Goal: Task Accomplishment & Management: Manage account settings

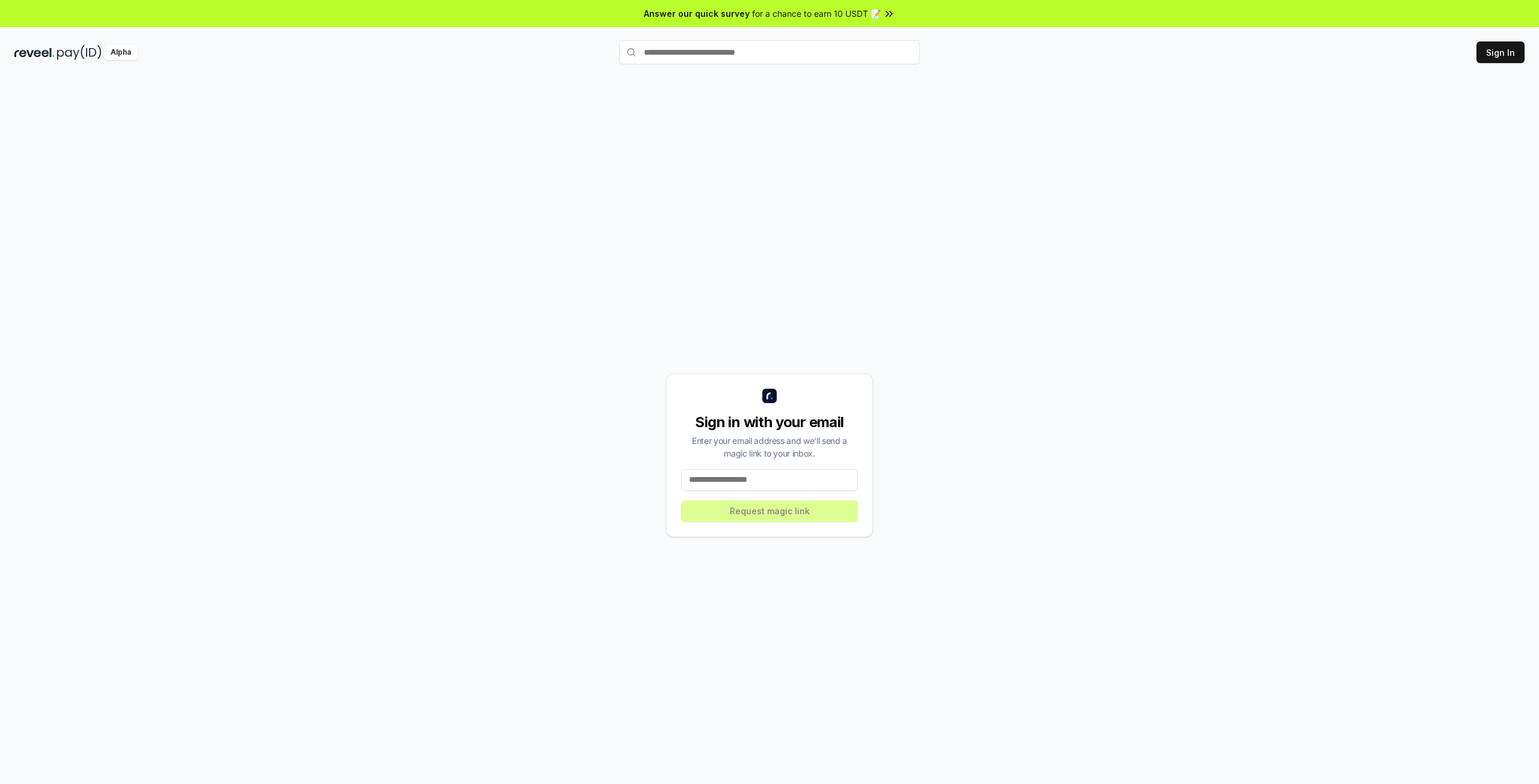
click at [721, 486] on input at bounding box center [769, 480] width 177 height 21
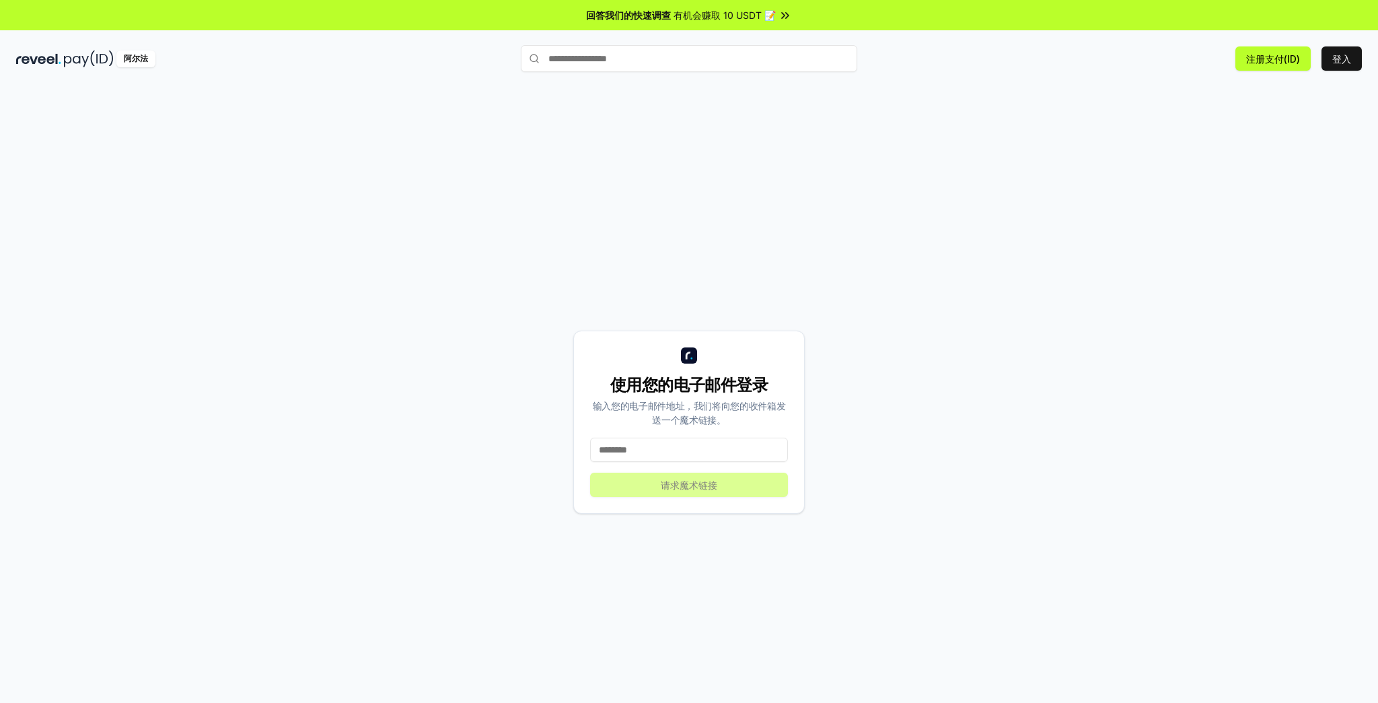
click at [1135, 218] on div "使用您的电子邮件登录 输入您的电子邮件地址，我们将向您的收件箱发送一个魔术链接。 请求魔术链接" at bounding box center [689, 422] width 1346 height 638
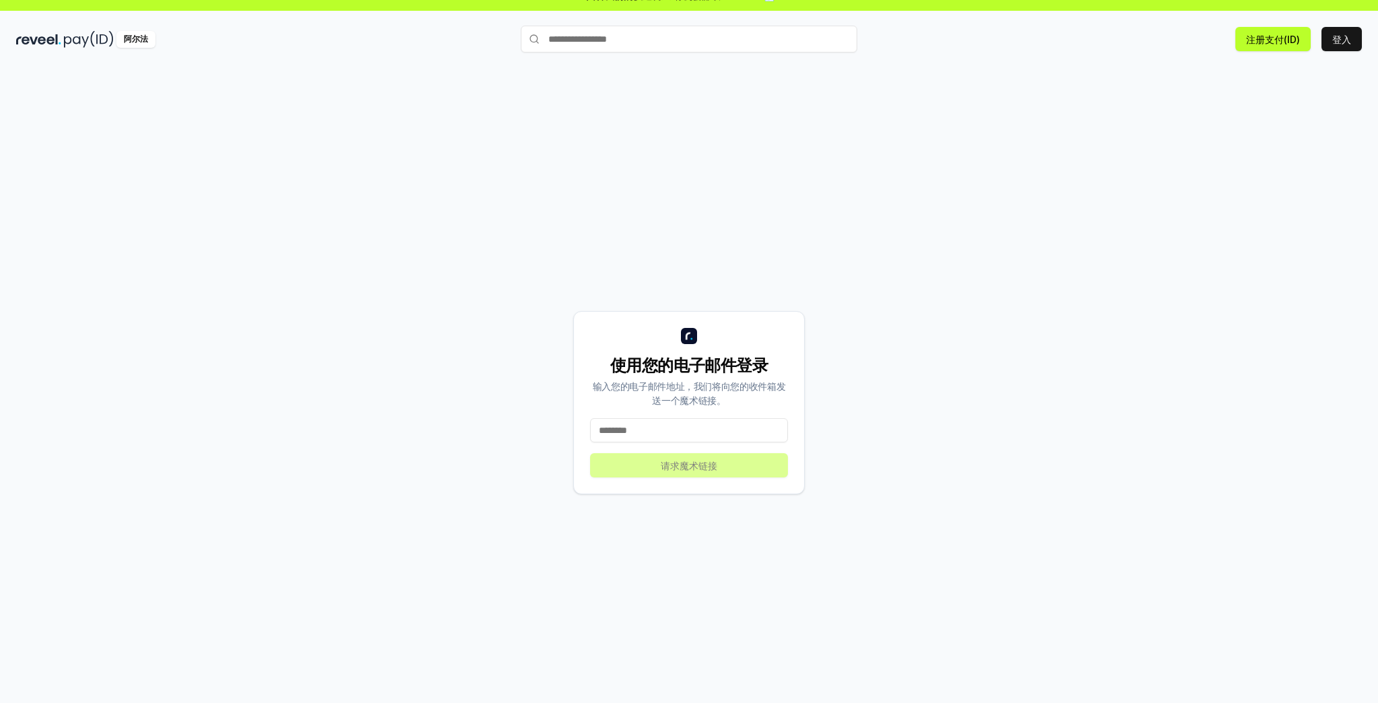
scroll to position [38, 0]
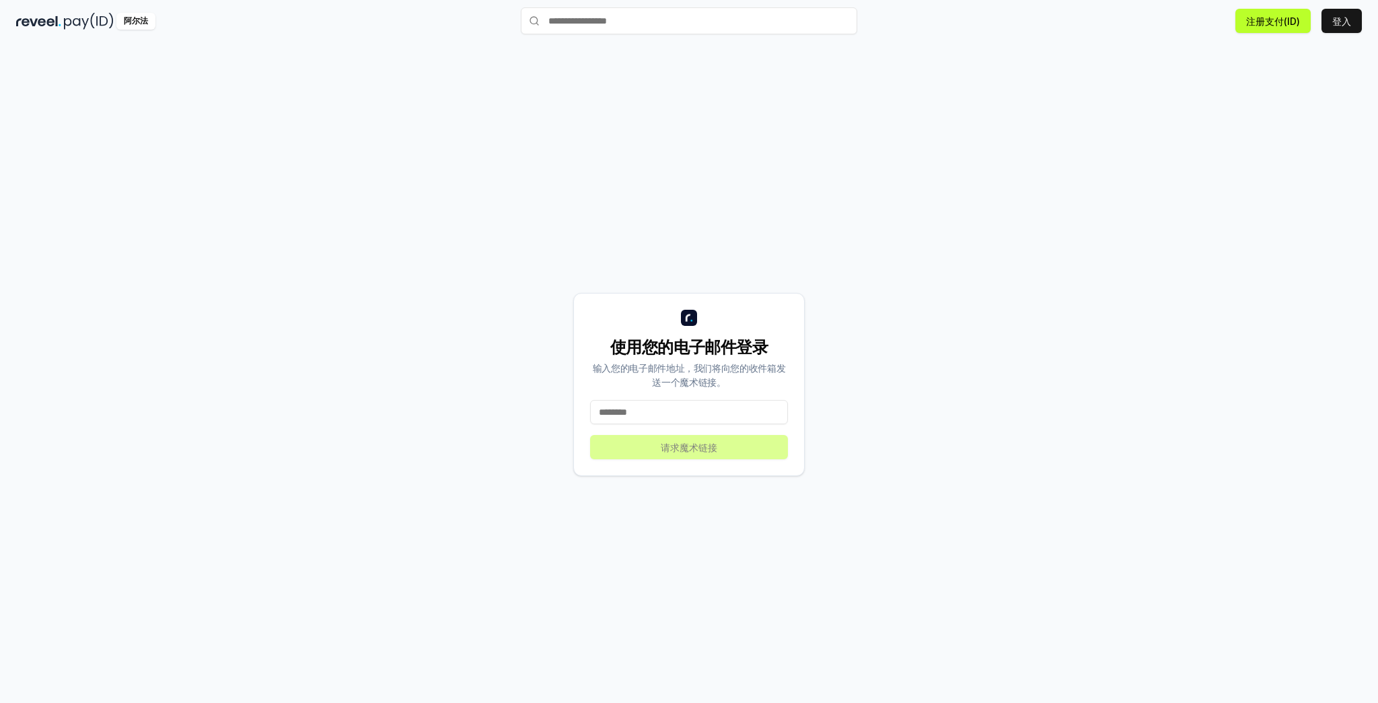
click at [668, 390] on div "使用您的电子邮件登录 输入您的电子邮件地址，我们将向您的收件箱发送一个魔术链接。 请求魔术链接" at bounding box center [688, 384] width 231 height 183
click at [665, 407] on input at bounding box center [689, 412] width 198 height 24
paste input "**********"
type input "**********"
click at [686, 450] on font "请求魔术链接" at bounding box center [689, 446] width 57 height 11
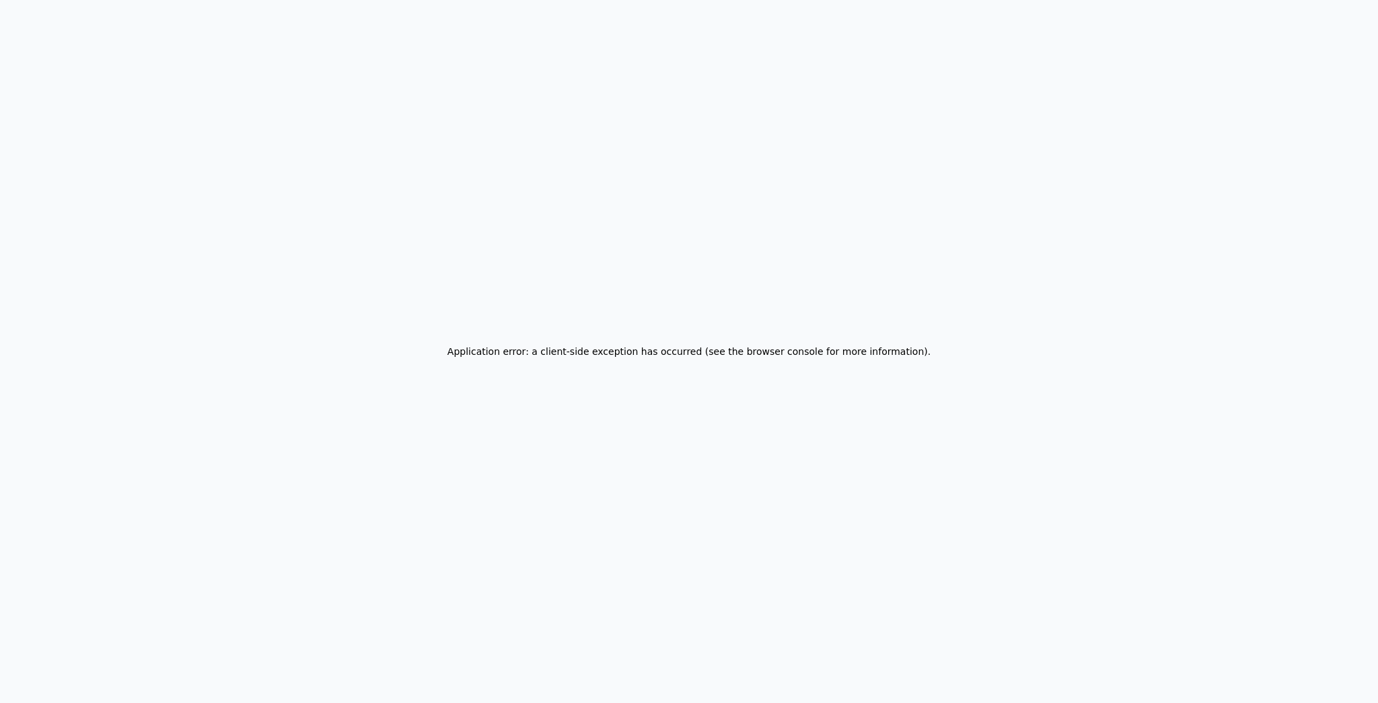
scroll to position [0, 0]
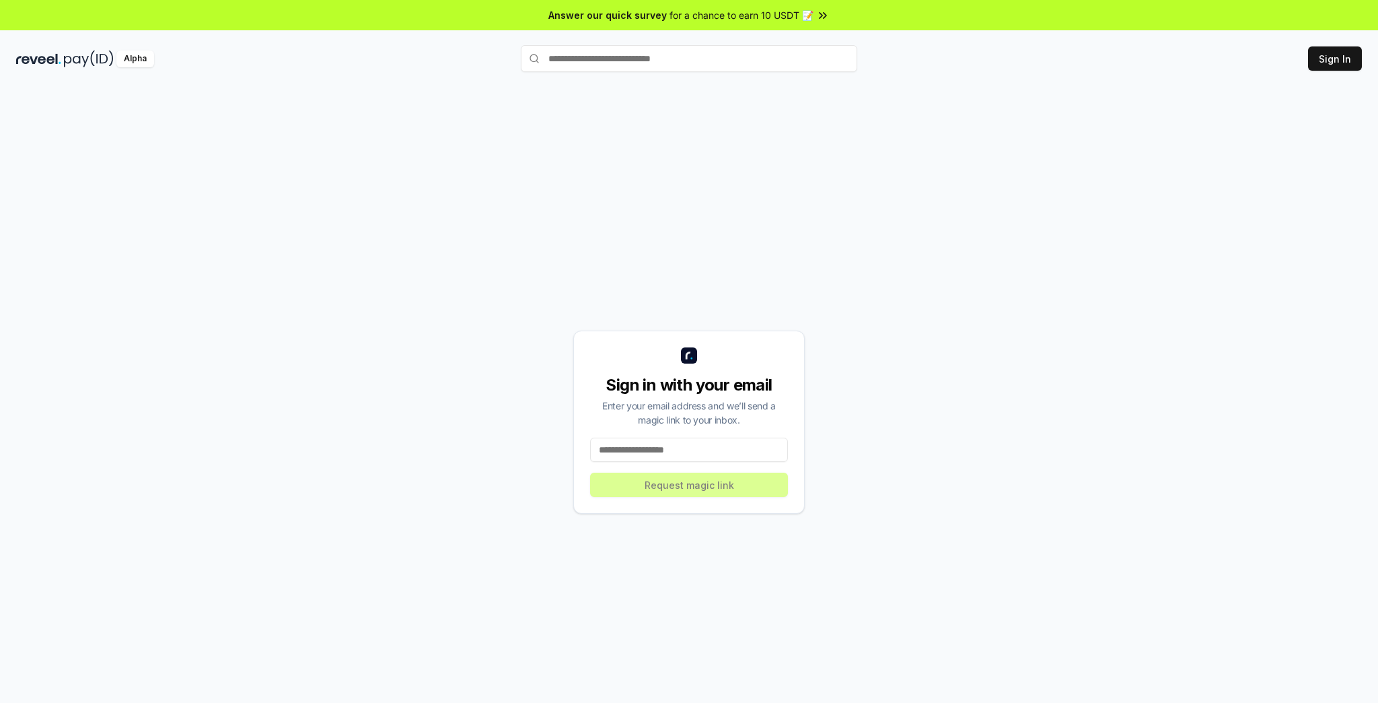
click at [703, 447] on input at bounding box center [689, 449] width 198 height 24
paste input "**********"
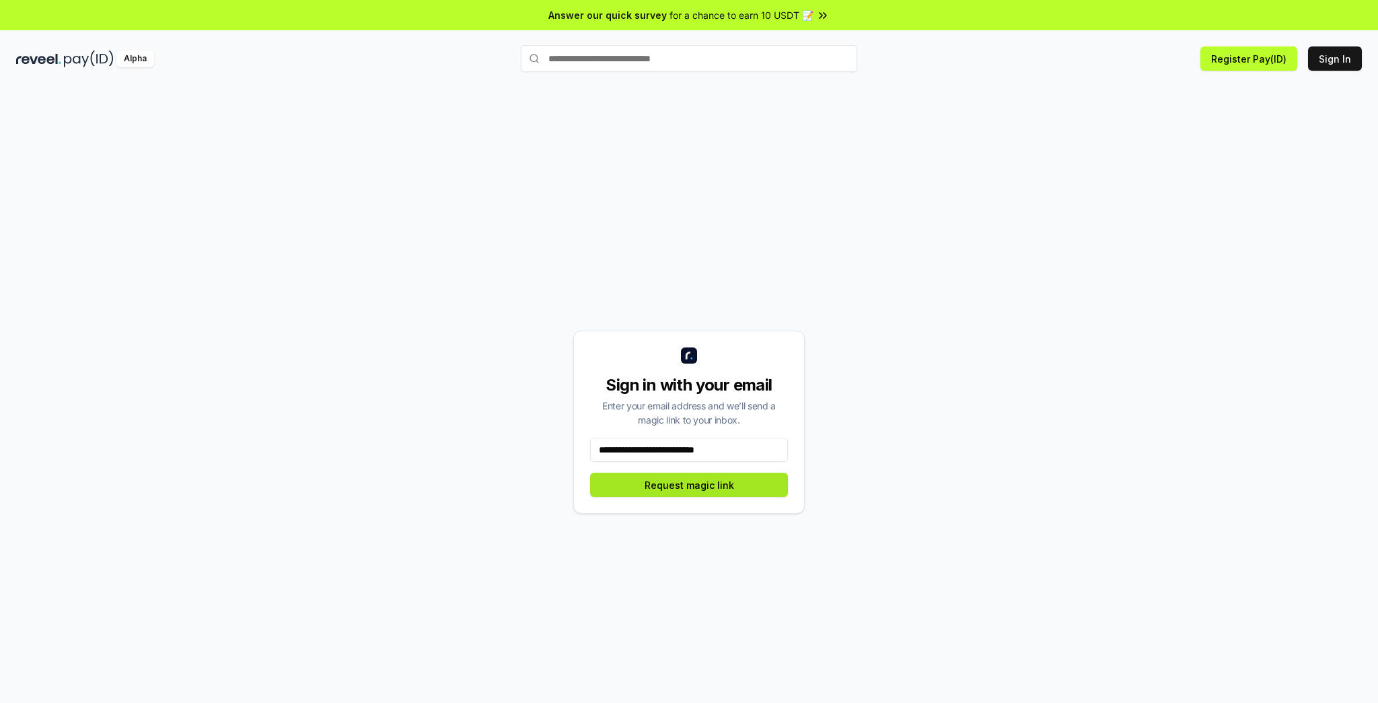
type input "**********"
click at [694, 491] on button "Request magic link" at bounding box center [689, 484] width 198 height 24
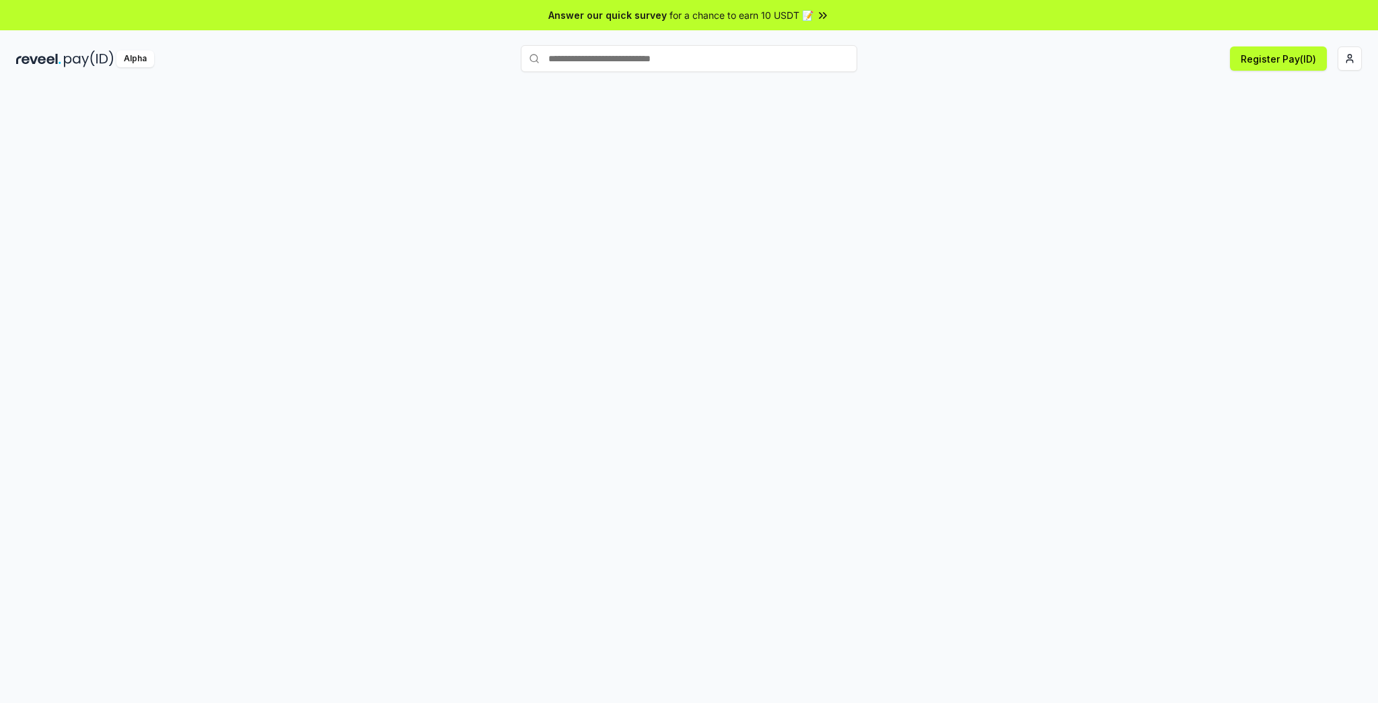
click at [1289, 269] on div at bounding box center [689, 408] width 1378 height 665
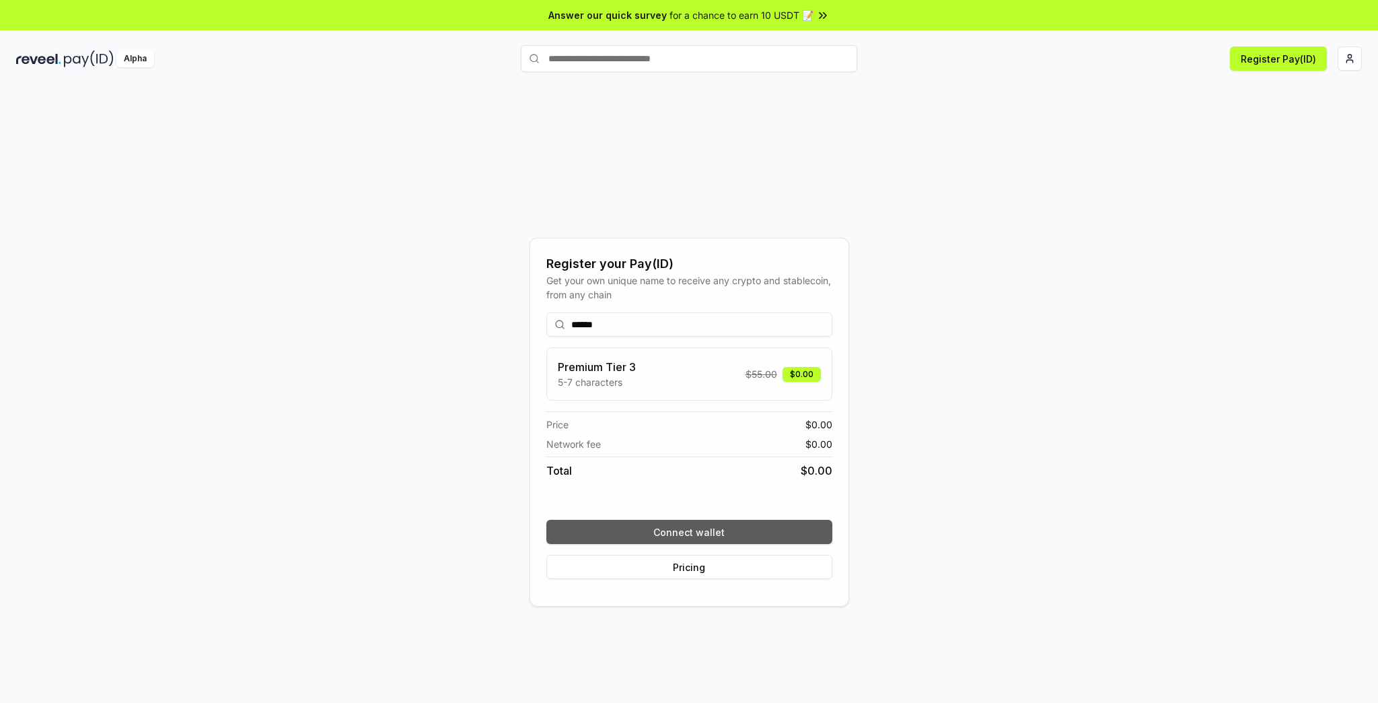
type input "******"
click at [700, 532] on button "Connect wallet" at bounding box center [689, 531] width 286 height 24
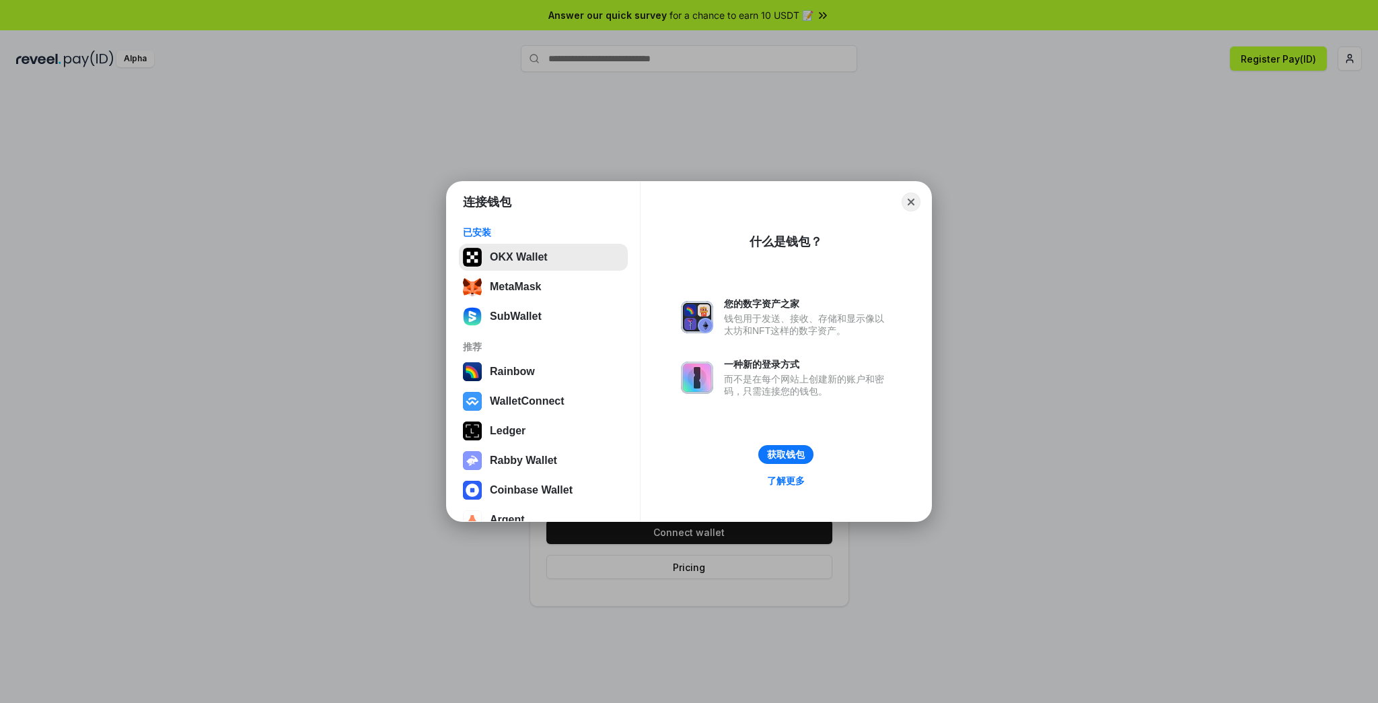
click at [493, 248] on button "OKX Wallet" at bounding box center [543, 257] width 169 height 27
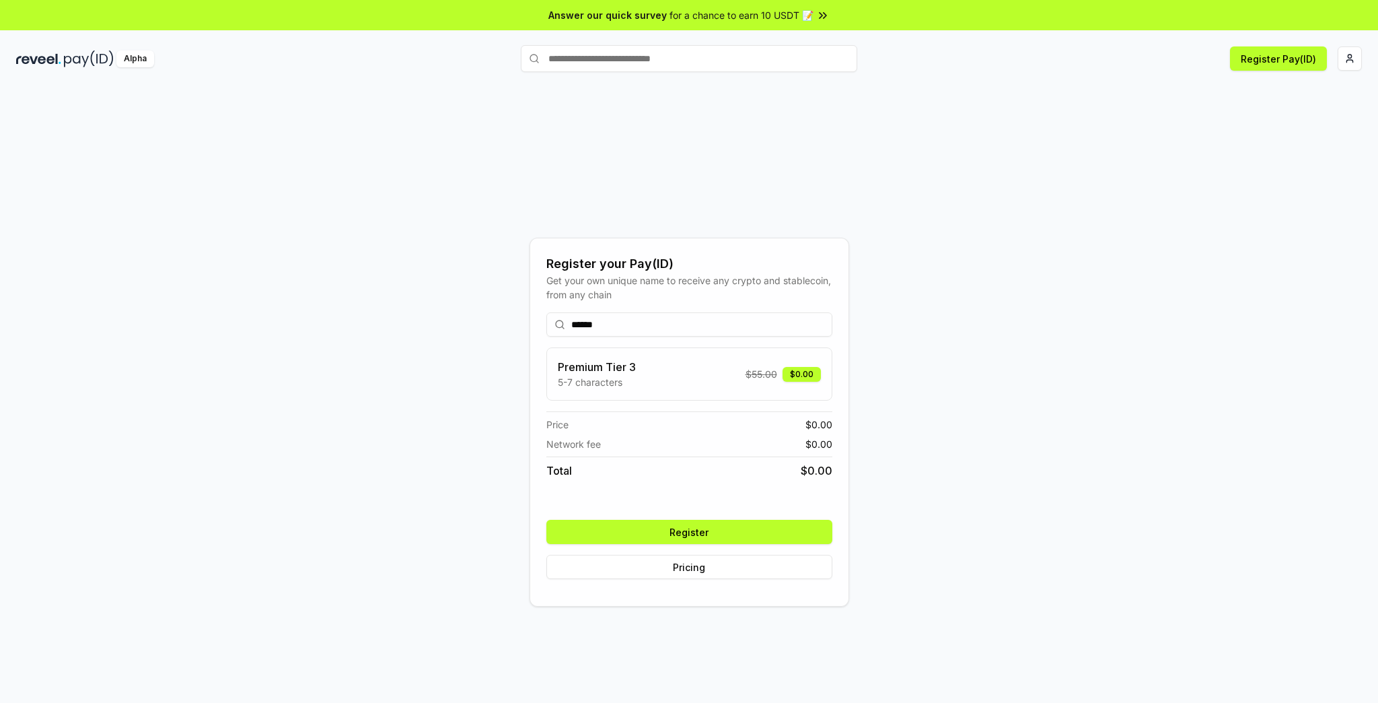
click at [686, 528] on button "Register" at bounding box center [689, 531] width 286 height 24
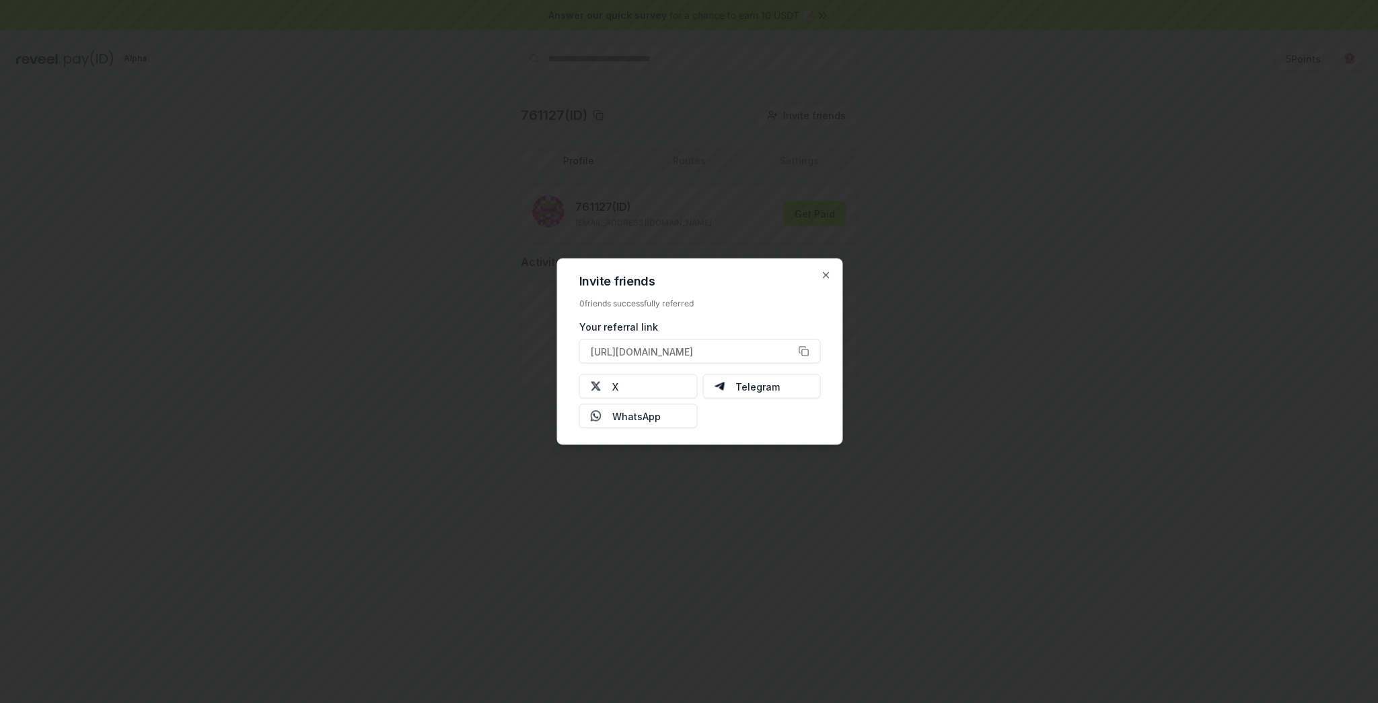
click at [618, 396] on button "X" at bounding box center [638, 386] width 118 height 24
click at [824, 277] on icon "button" at bounding box center [826, 275] width 11 height 11
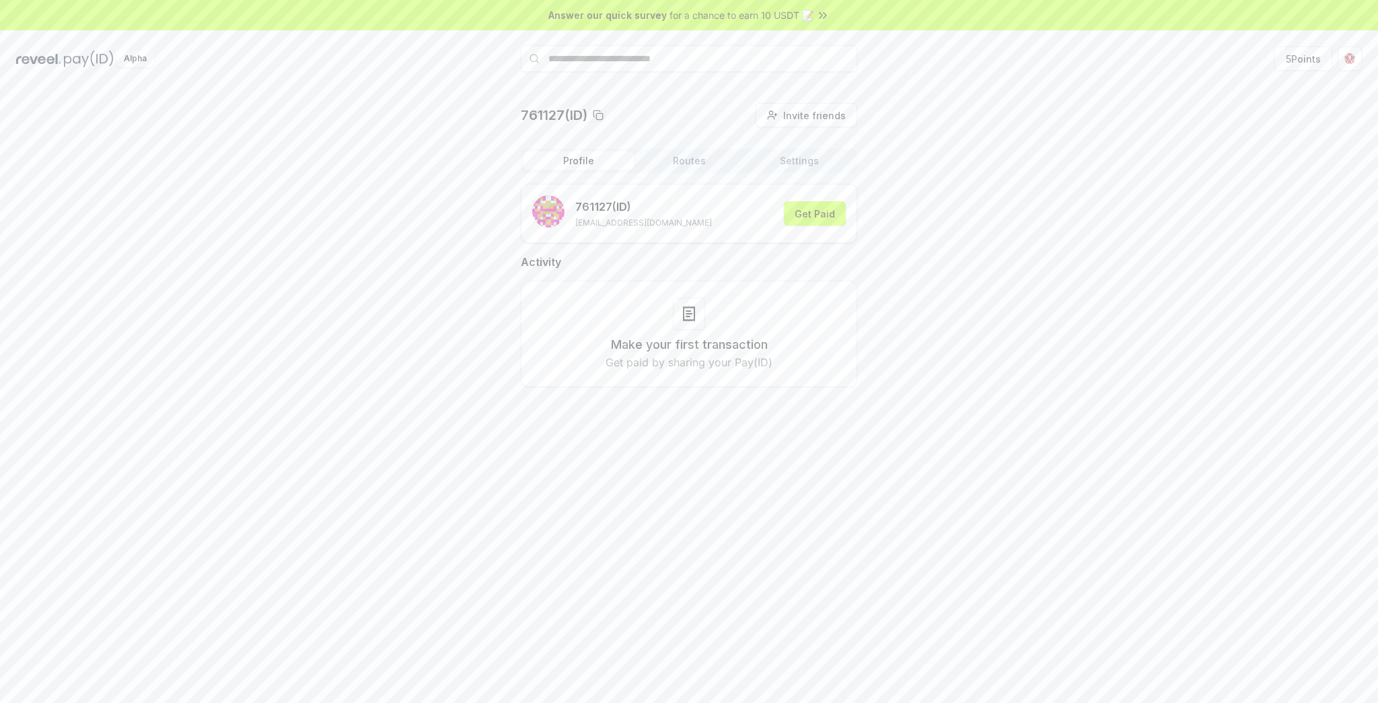
drag, startPoint x: 966, startPoint y: 265, endPoint x: 902, endPoint y: 264, distance: 64.6
click at [966, 264] on div "761127(ID) Invite friends Invite Profile Routes Settings 761127 (ID) aobpfagjez…" at bounding box center [689, 256] width 1346 height 306
drag, startPoint x: 1203, startPoint y: 121, endPoint x: 1215, endPoint y: 122, distance: 12.1
click at [1203, 121] on div "761127（ID） 邀请好友 邀请 轮廓 路线 设置 761127 （ID） aobpfagjezgahkov@outlook.com 获得报酬 活动 进行…" at bounding box center [689, 256] width 1346 height 306
click at [700, 164] on button "路线" at bounding box center [689, 160] width 110 height 19
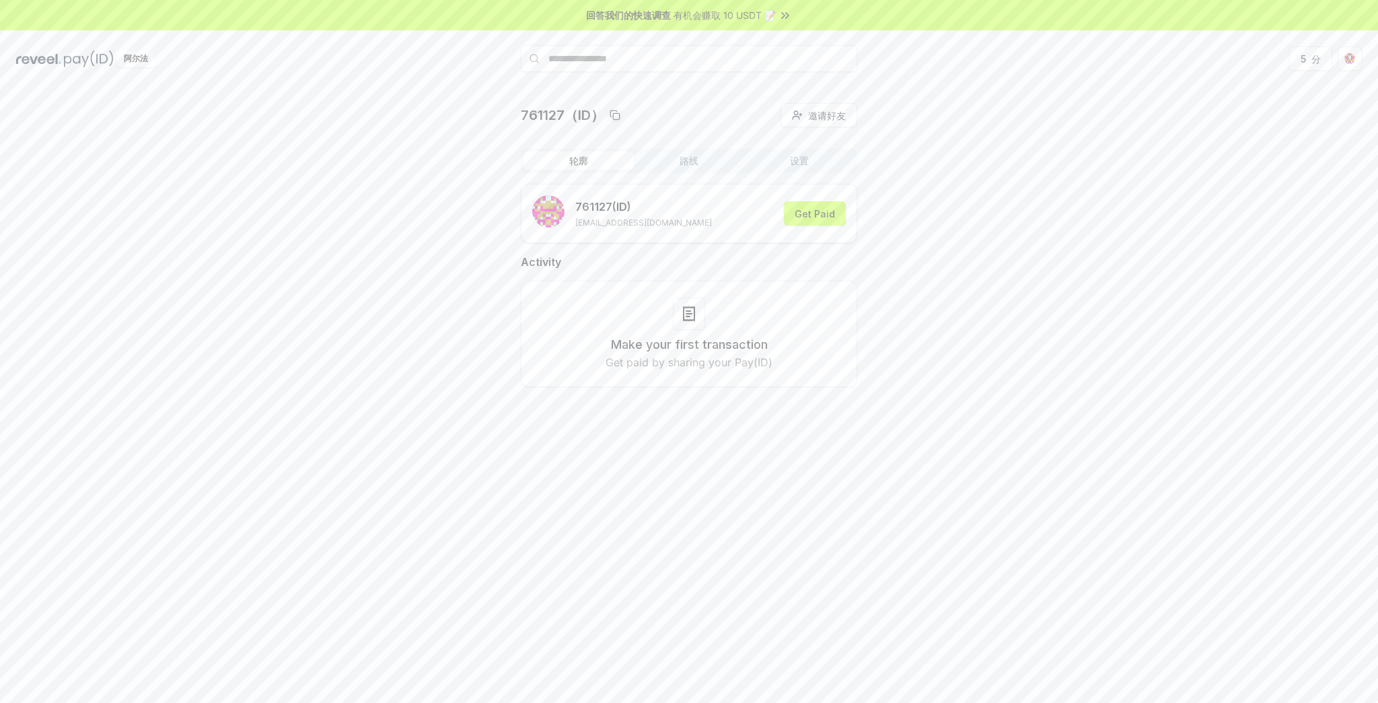
click at [606, 161] on button "轮廓" at bounding box center [579, 160] width 110 height 19
click at [697, 155] on font "路线" at bounding box center [689, 160] width 19 height 11
click at [789, 157] on button "设置" at bounding box center [799, 160] width 110 height 19
click at [1346, 59] on html "回答我们的快速调查 有机会赚取 10 USDT 📝 阿尔法 5 分 761127（ID） 邀请好友 邀请 轮廓 路线 设置 默认钱包 编辑 0x64C5b6A…" at bounding box center [689, 351] width 1378 height 703
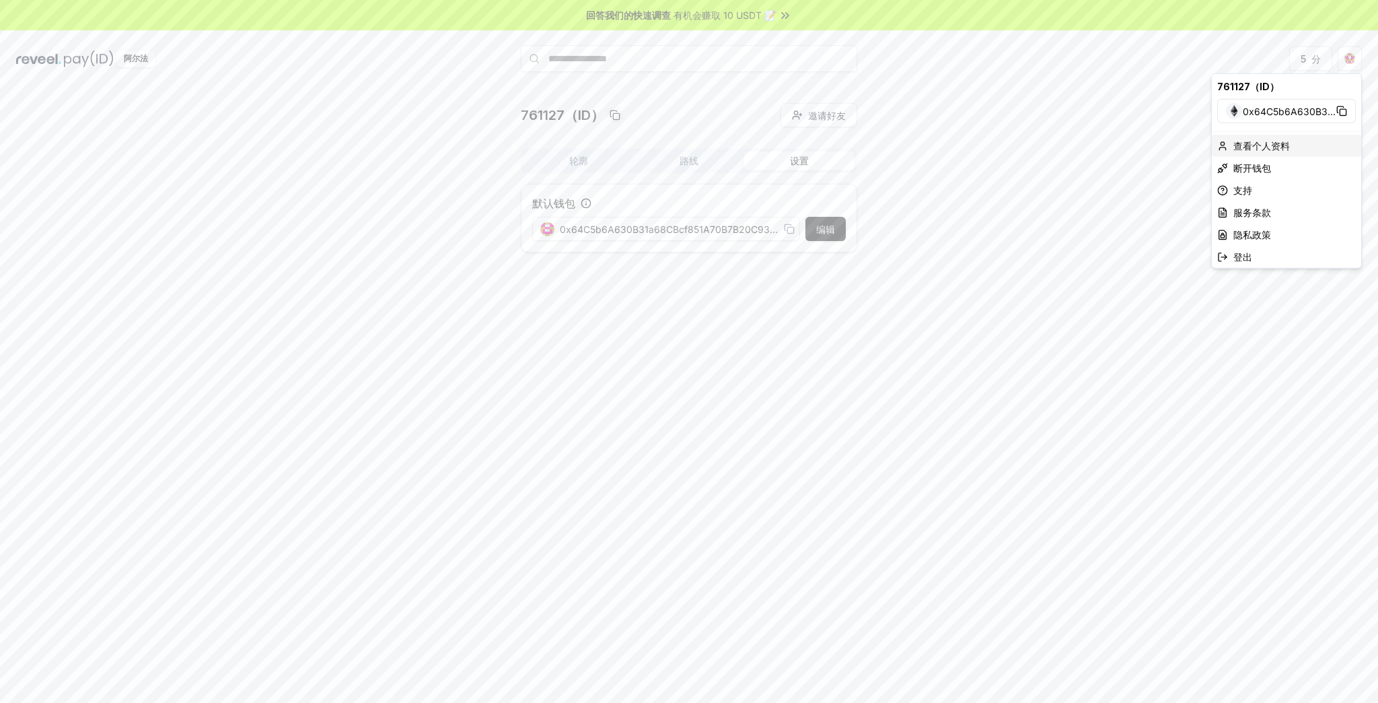
click at [1271, 146] on font "查看个人资料" at bounding box center [1261, 145] width 57 height 11
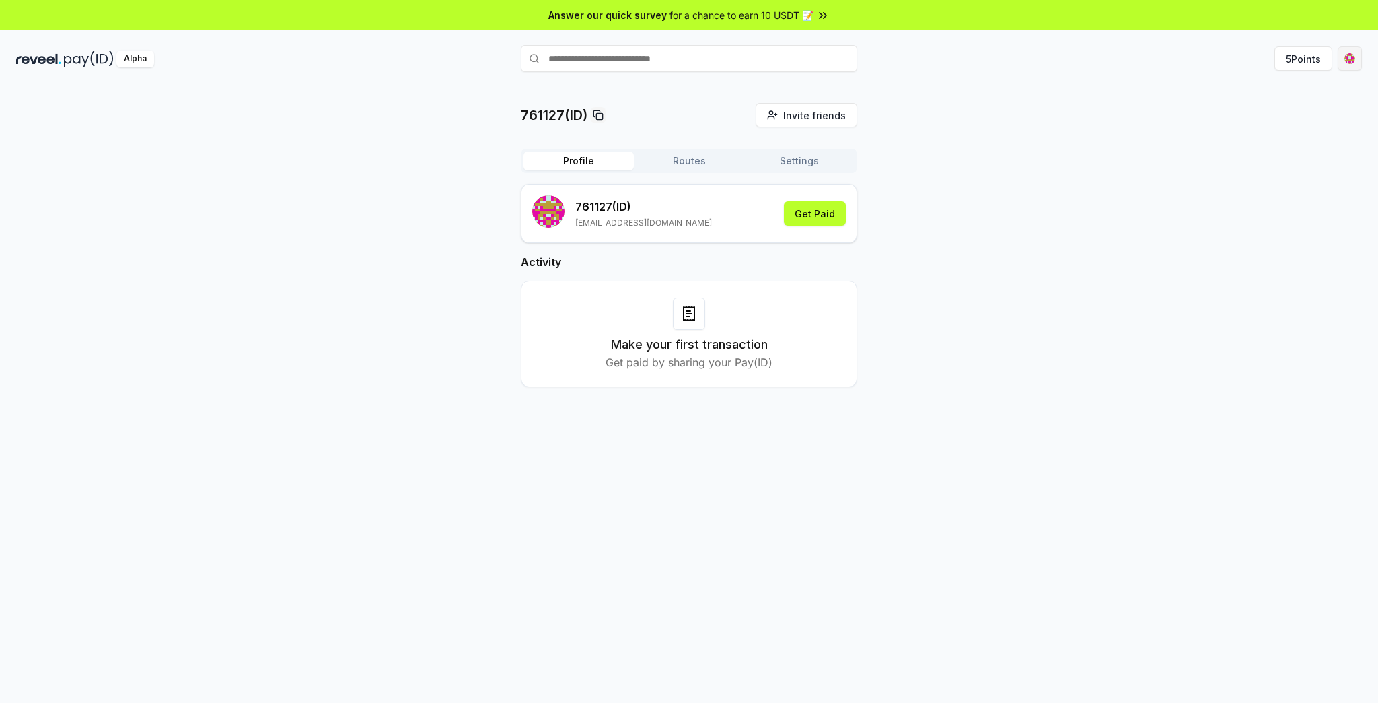
click at [1353, 58] on html "Answer our quick survey for a chance to earn 10 USDT 📝 Alpha 5 Points 761127(ID…" at bounding box center [689, 351] width 1378 height 703
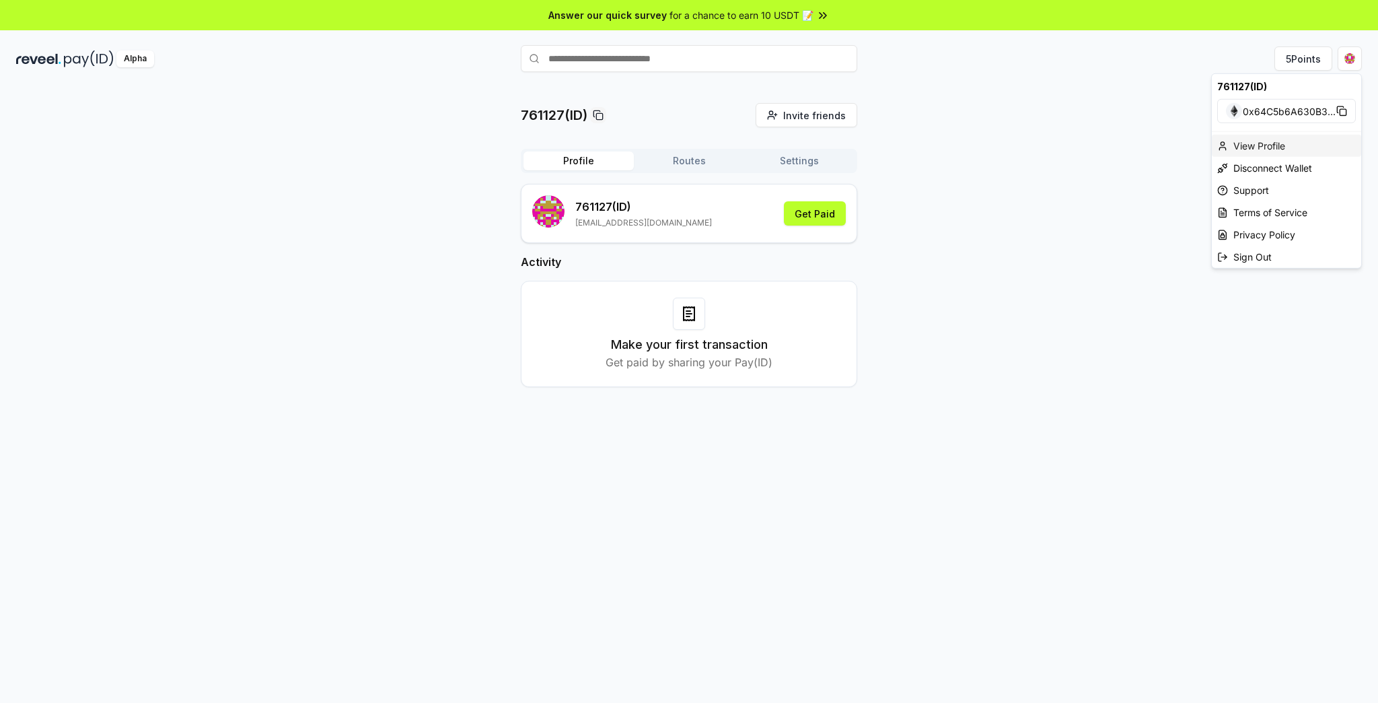
click at [1265, 141] on div "View Profile" at bounding box center [1286, 146] width 149 height 22
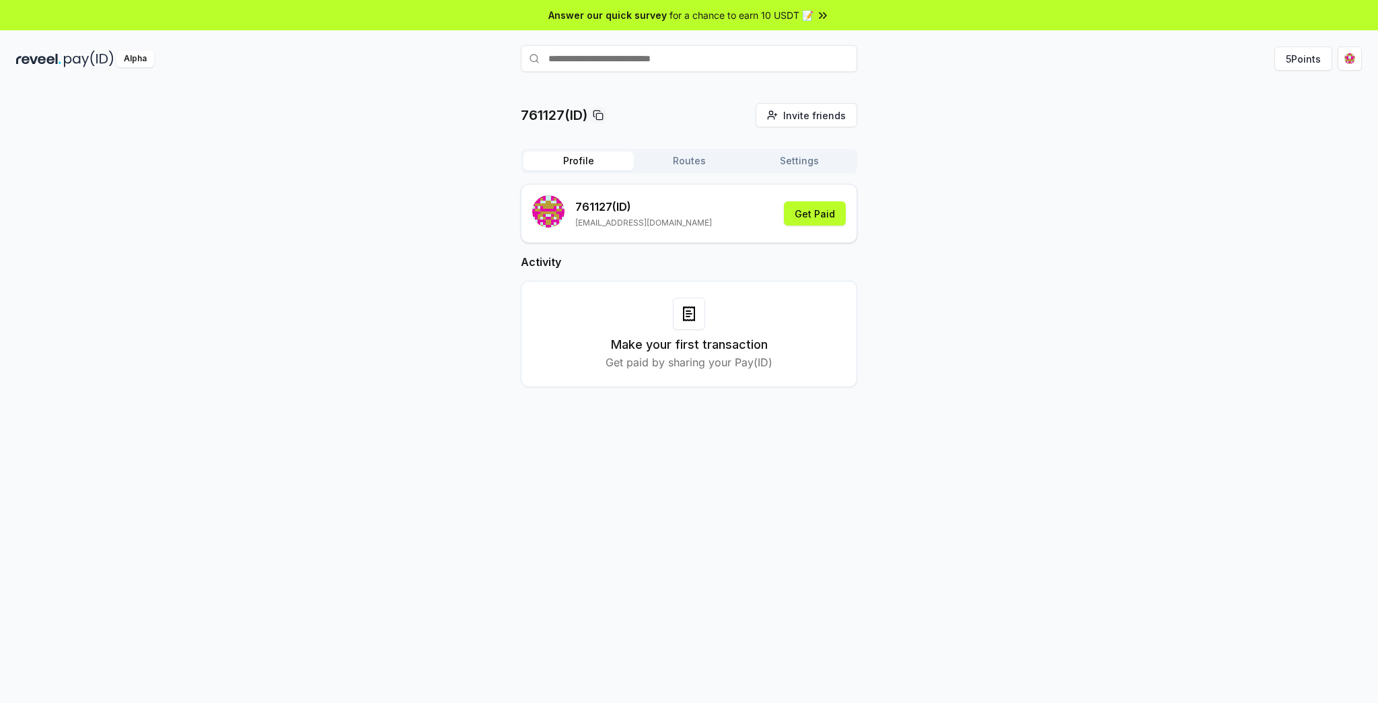
click at [678, 167] on button "Routes" at bounding box center [689, 160] width 110 height 19
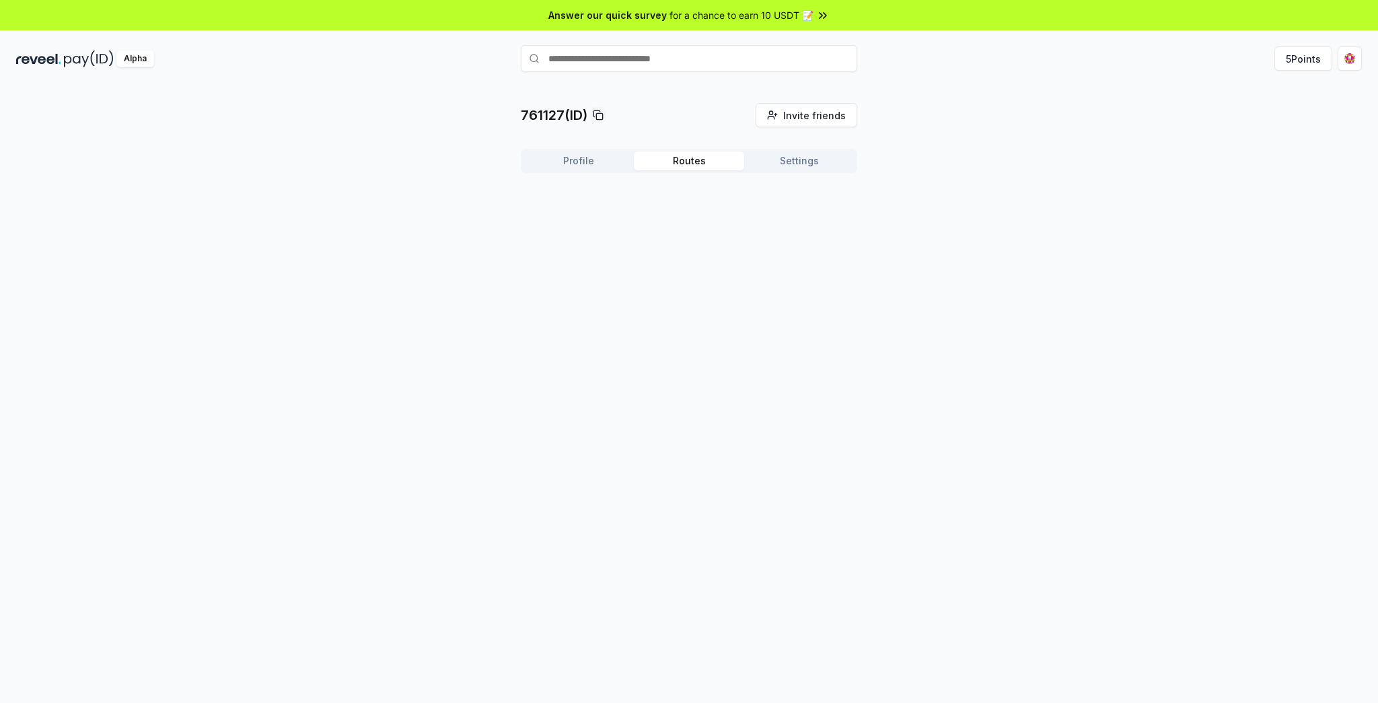
click at [791, 161] on button "Settings" at bounding box center [799, 160] width 110 height 19
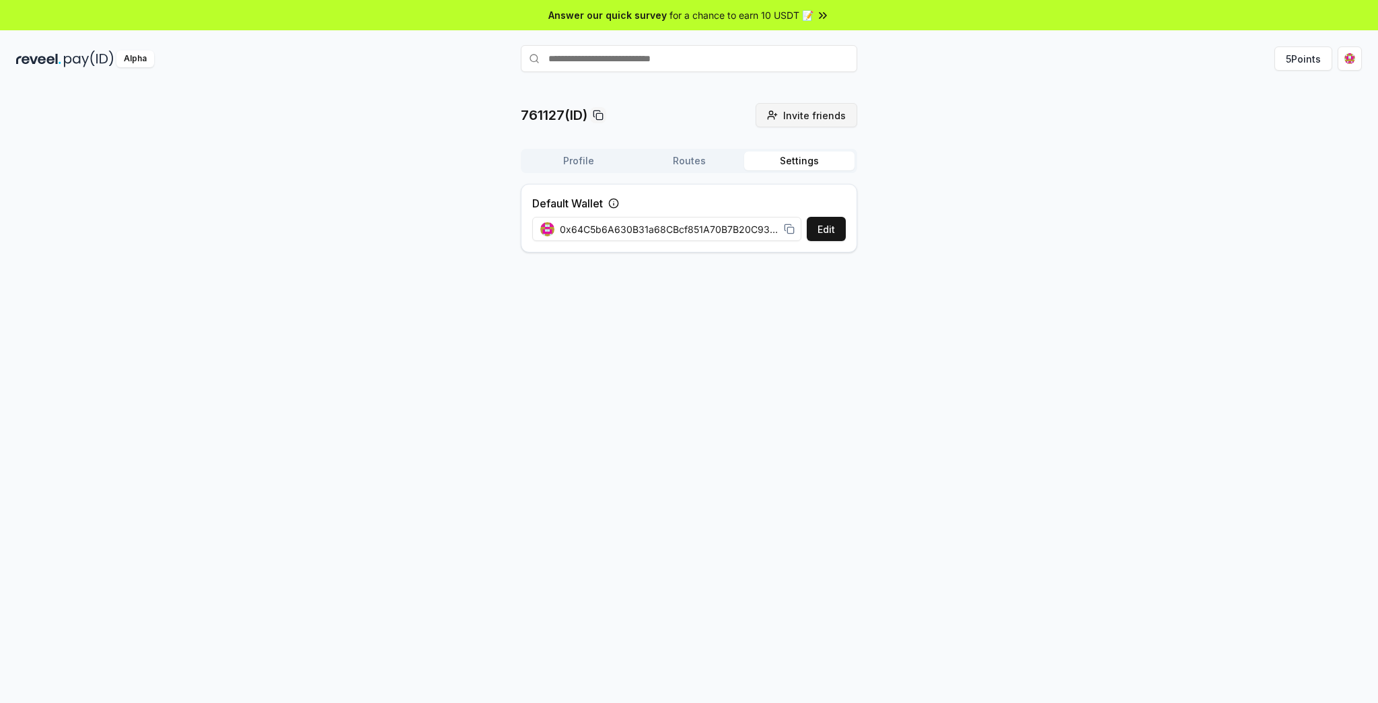
click at [809, 113] on span "Invite friends" at bounding box center [814, 115] width 63 height 14
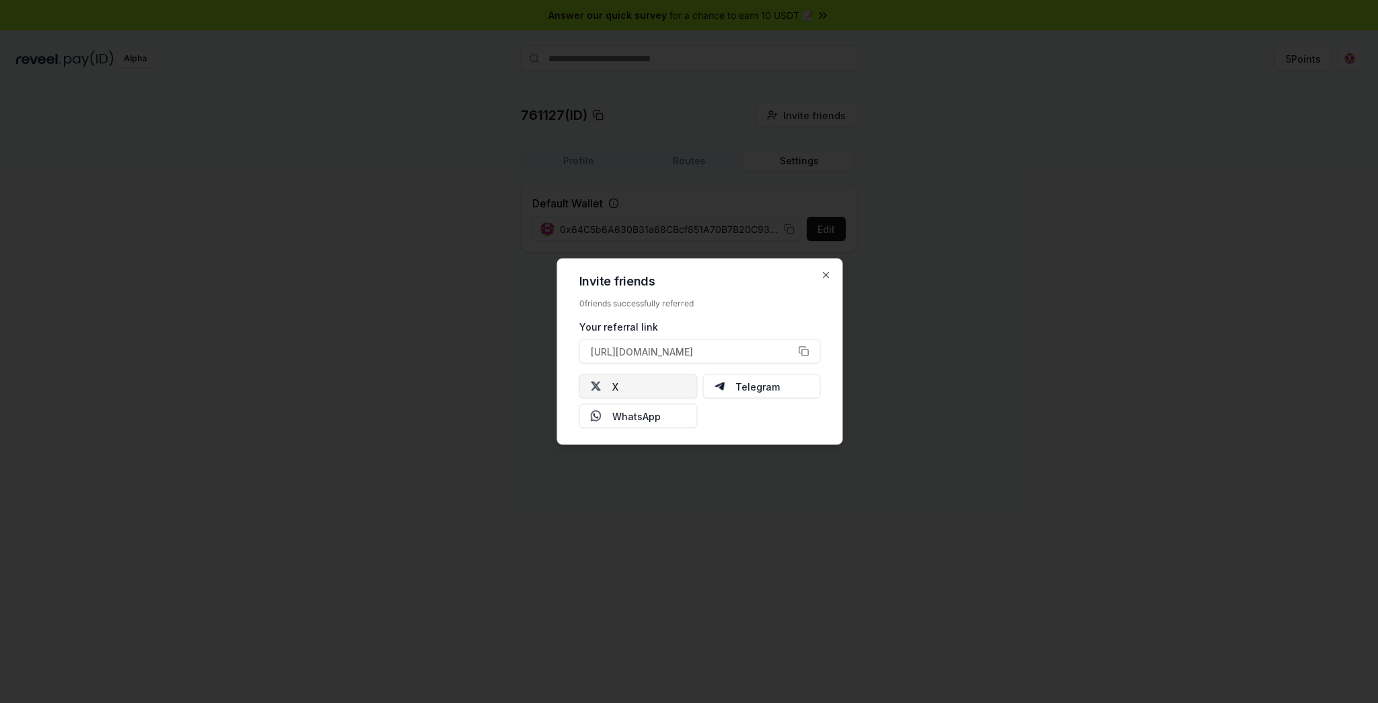
click at [668, 386] on button "X" at bounding box center [638, 386] width 118 height 24
click at [827, 280] on div "Invite friends 0 friends successfully referred Your referral link https://revee…" at bounding box center [700, 351] width 286 height 186
click at [829, 273] on icon "button" at bounding box center [826, 275] width 5 height 5
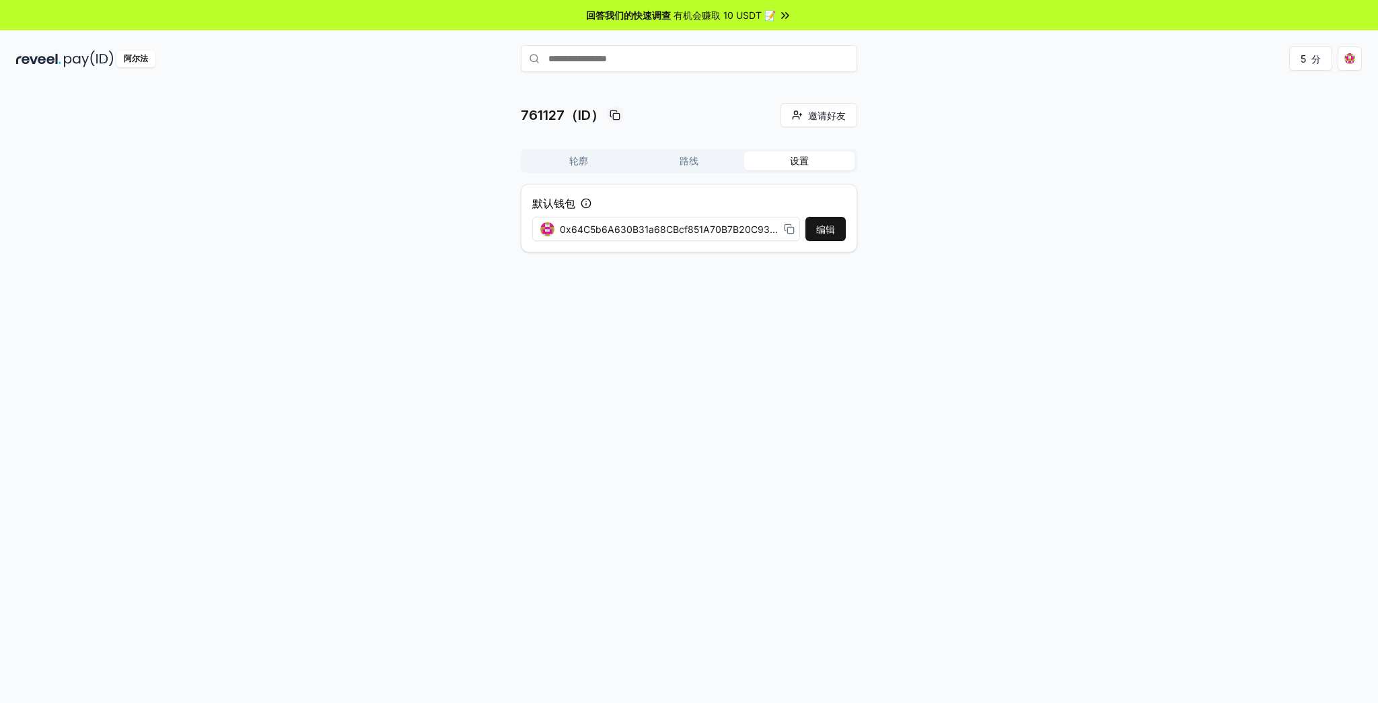
drag, startPoint x: 705, startPoint y: 164, endPoint x: 657, endPoint y: 164, distance: 48.4
click at [705, 164] on button "路线" at bounding box center [689, 160] width 110 height 19
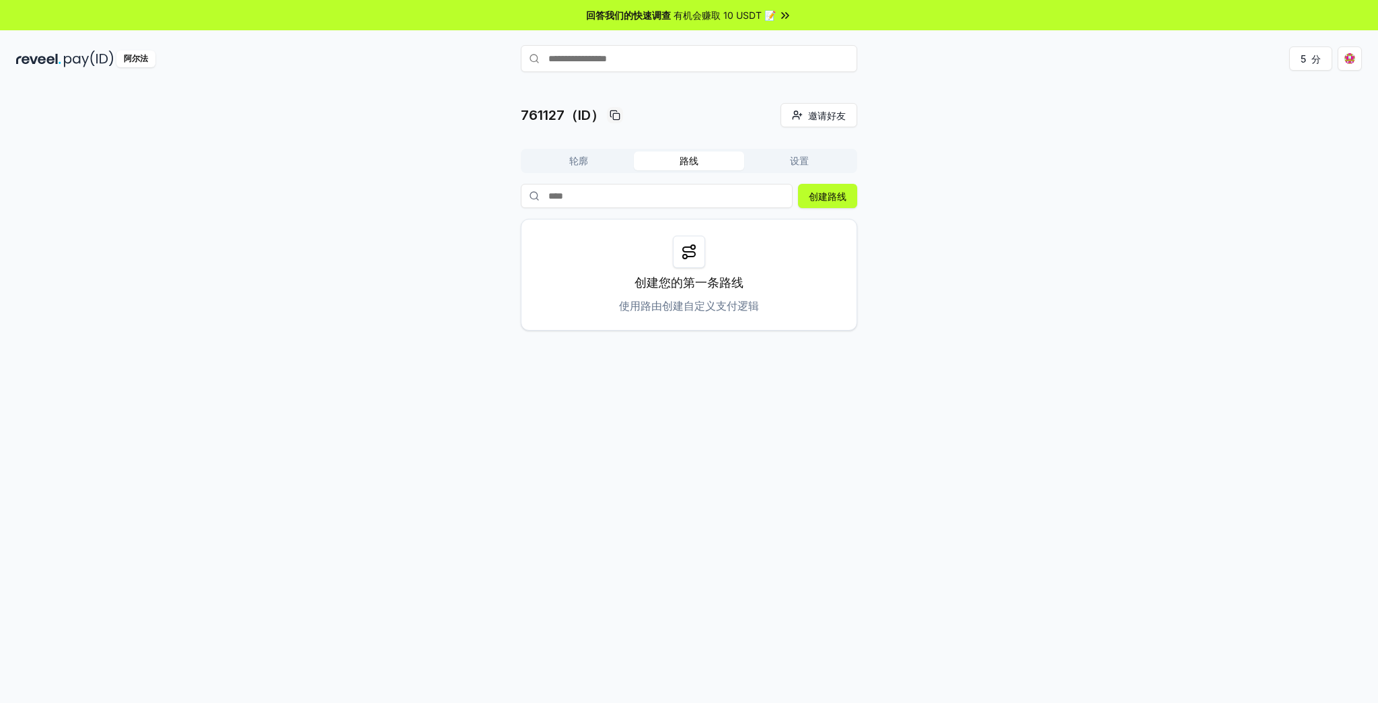
click at [594, 164] on button "轮廓" at bounding box center [579, 160] width 110 height 19
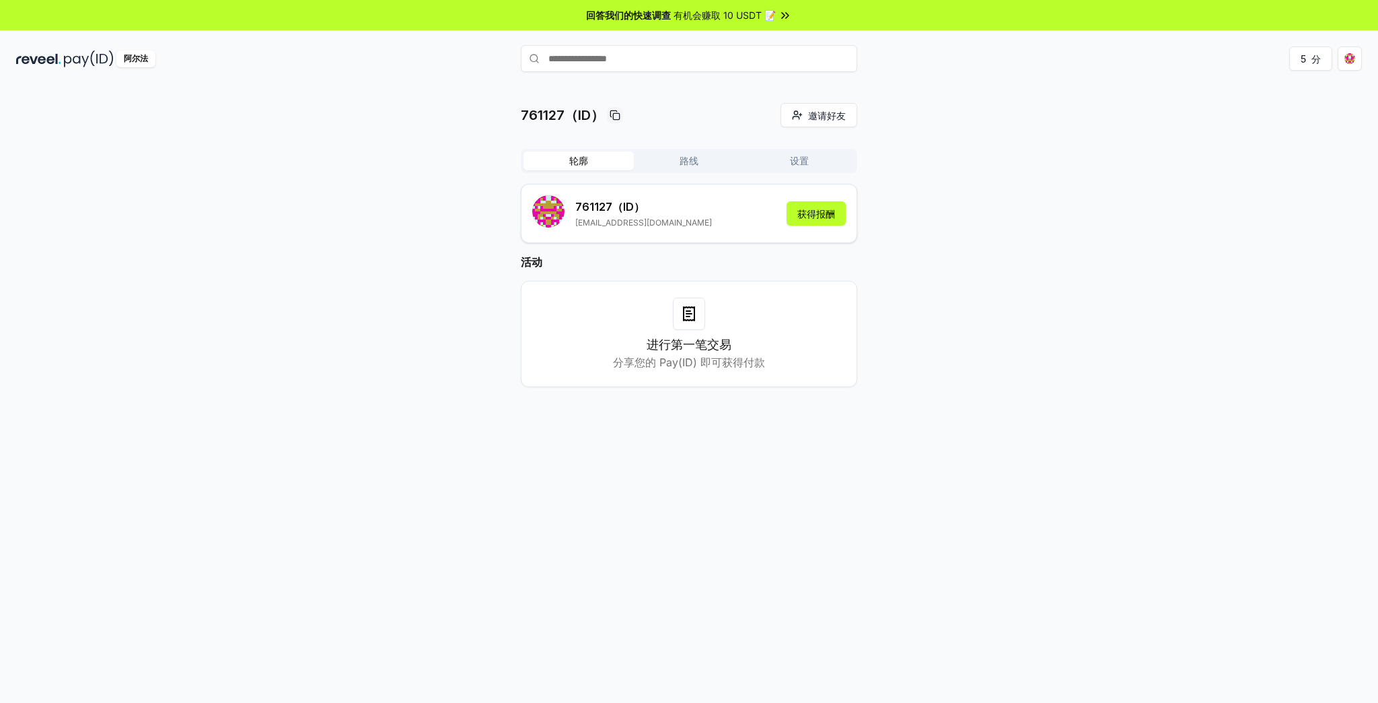
click at [703, 159] on button "路线" at bounding box center [689, 160] width 110 height 19
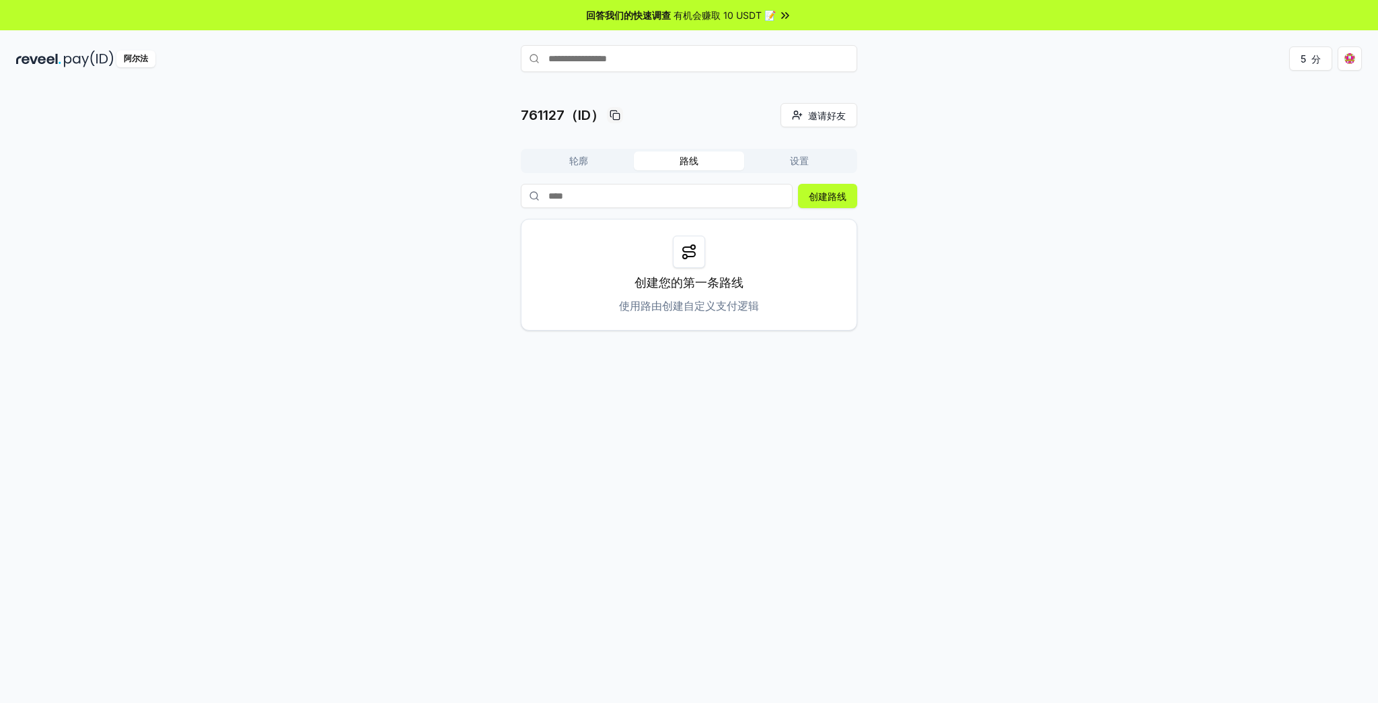
click at [809, 158] on button "设置" at bounding box center [799, 160] width 110 height 19
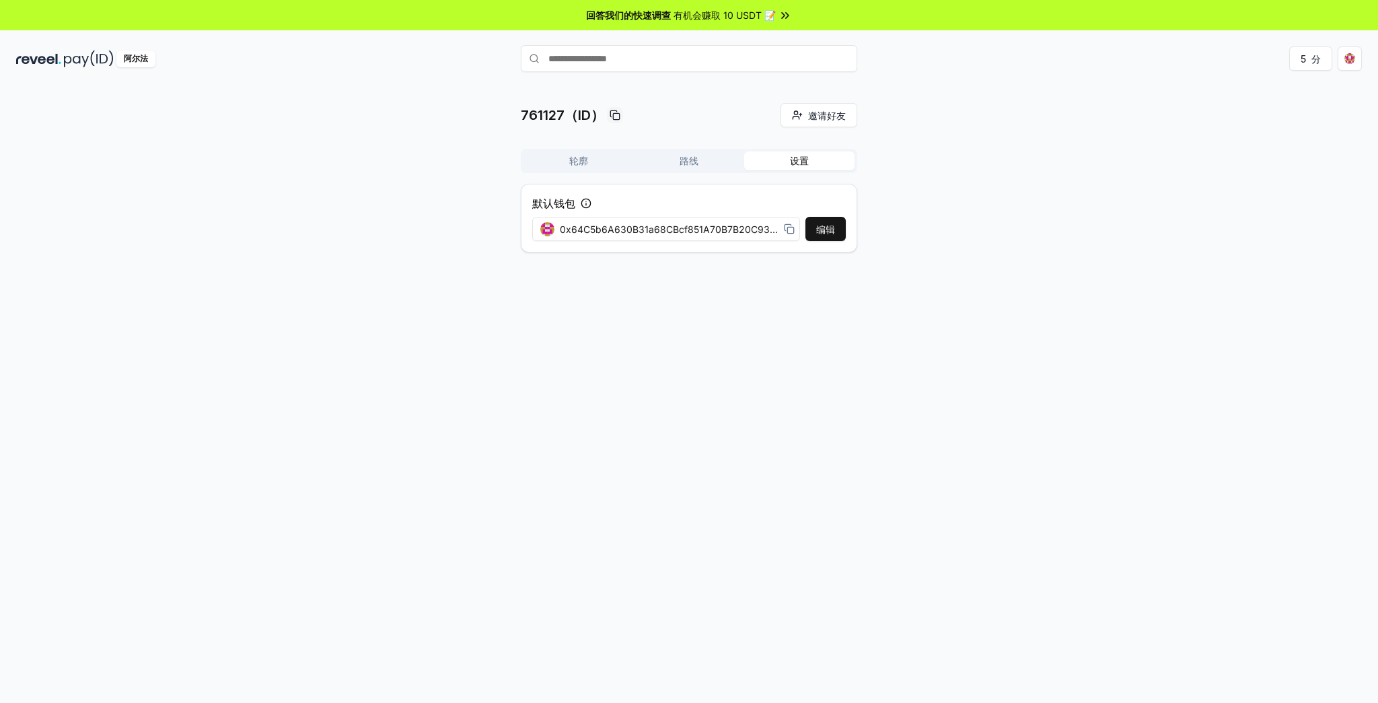
click at [579, 155] on font "轮廓" at bounding box center [578, 160] width 19 height 11
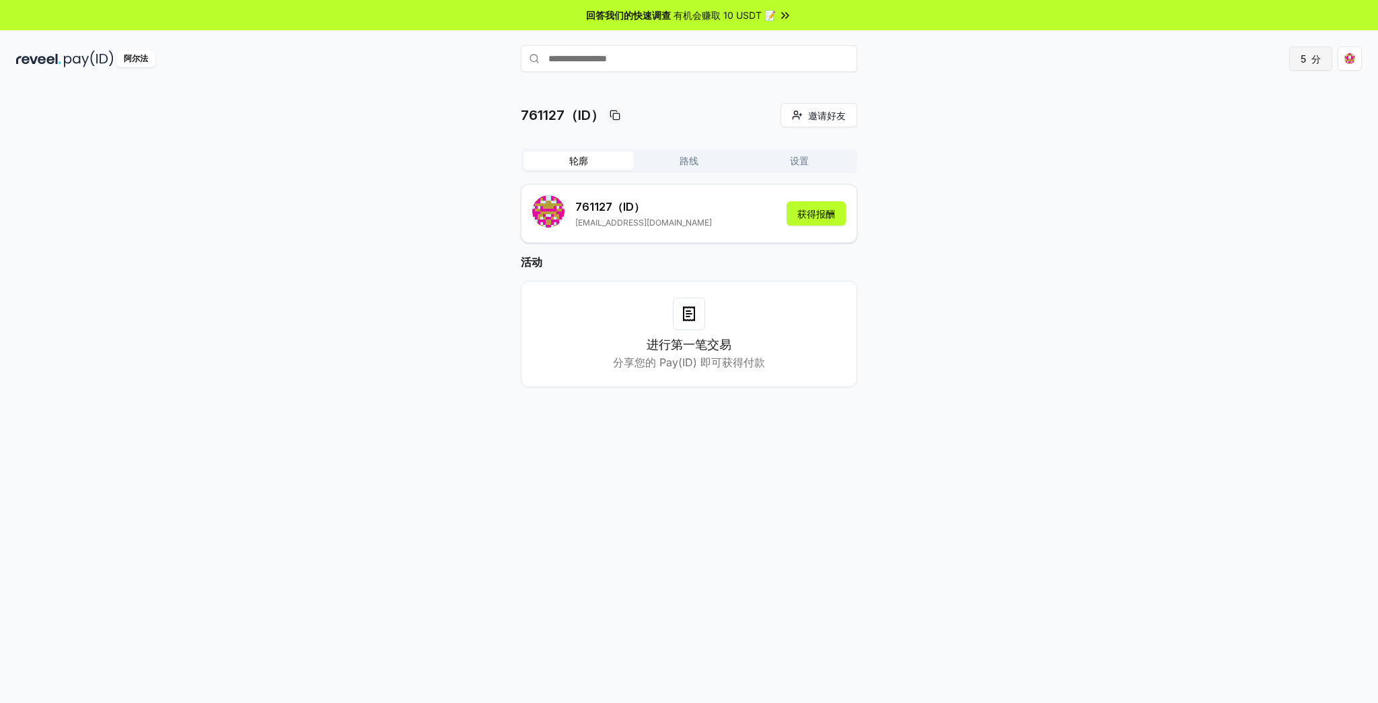
click at [1303, 57] on font "5" at bounding box center [1303, 58] width 5 height 11
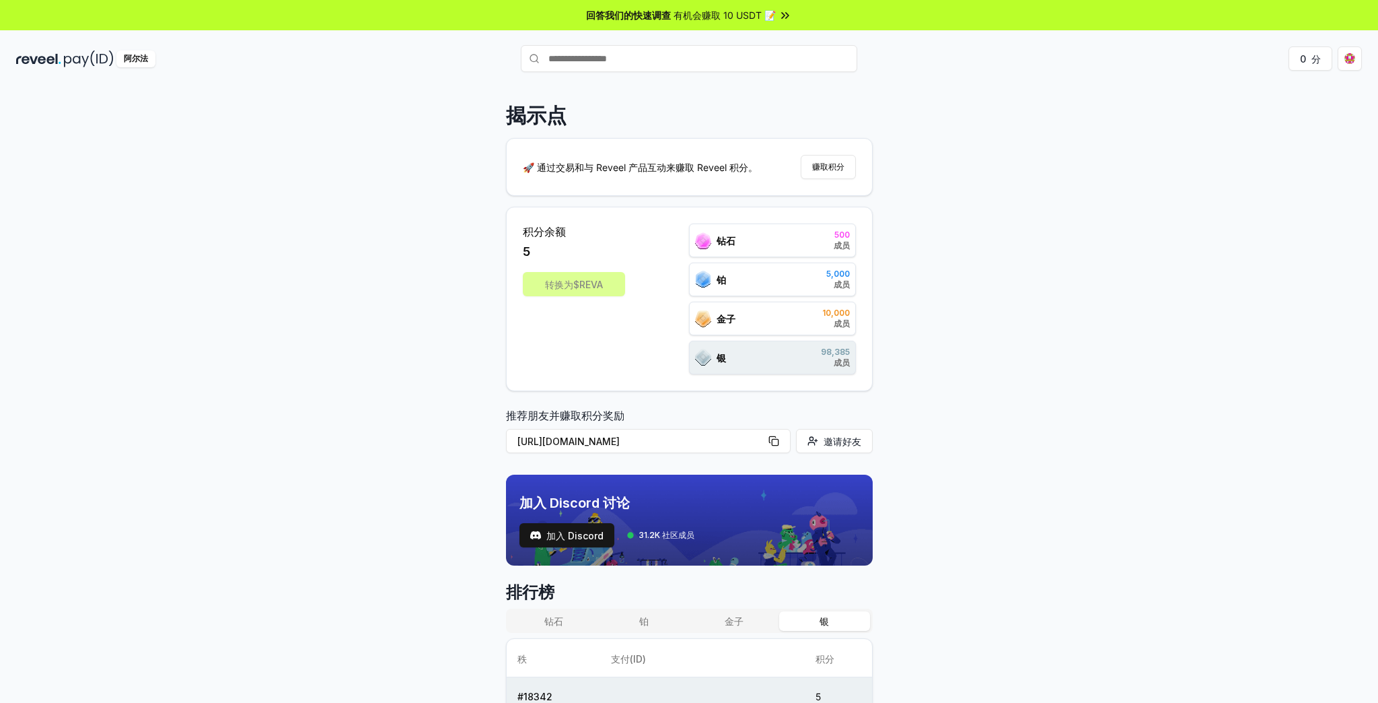
click at [1101, 328] on div "揭示点 🚀 通过交易和与 Reveel 产品互动来赚取 Reveel 积分。 赚取积分 积分余额 5 转换为$REVA 钻石 500 成员 铂 5,000 成…" at bounding box center [689, 408] width 1378 height 665
click at [587, 283] on div "转换为$REVA" at bounding box center [574, 284] width 102 height 24
click at [836, 162] on font "赚取积分" at bounding box center [828, 166] width 32 height 10
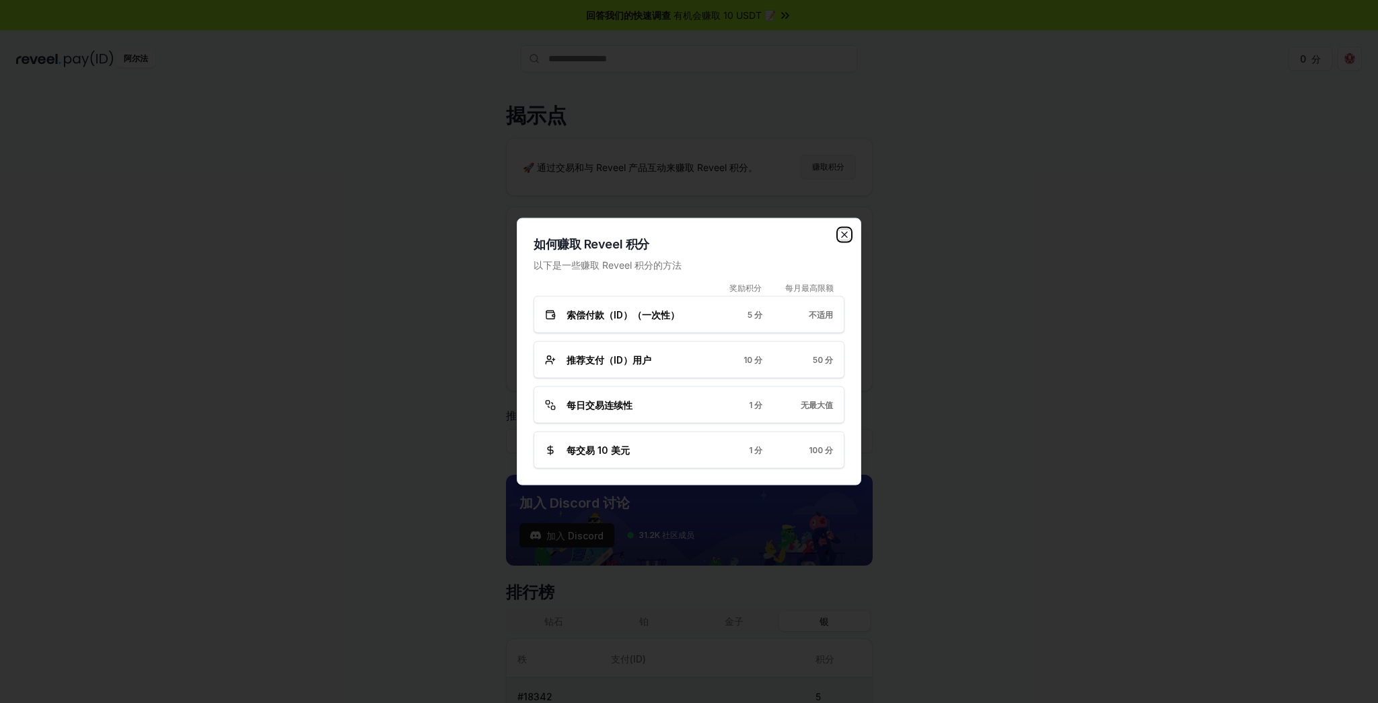
click at [847, 231] on icon "button" at bounding box center [844, 234] width 11 height 11
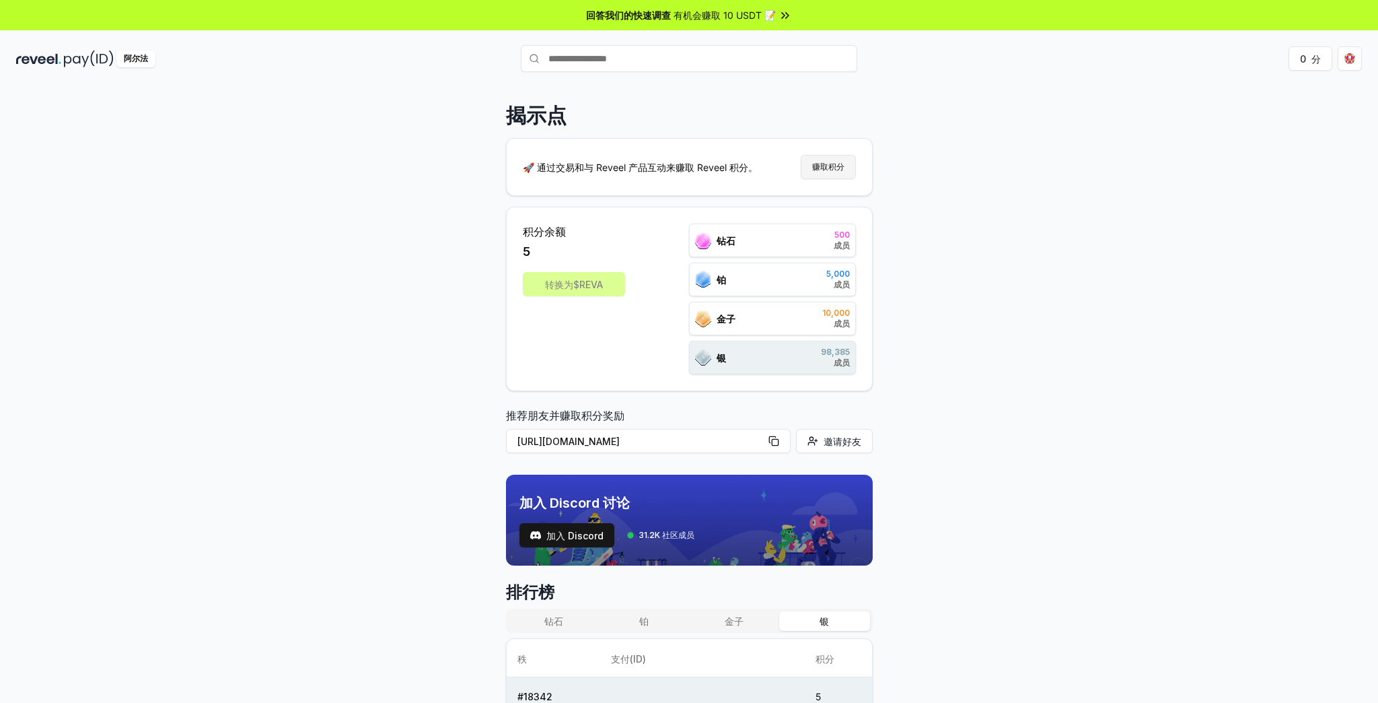
click at [1152, 172] on div "揭示点 🚀 通过交易和与 Reveel 产品互动来赚取 Reveel 积分。 赚取积分 积分余额 5 转换为$REVA 钻石 500 成员 铂 5,000 成…" at bounding box center [689, 408] width 1378 height 665
click at [1344, 55] on html "回答我们的快速调查 有机会赚取 10 USDT 📝 阿尔法 0 分 揭示点 🚀 通过交易和与 Reveel 产品互动来赚取 Reveel 积分。 赚取积分 积…" at bounding box center [689, 351] width 1378 height 703
click at [1268, 145] on font "查看个人资料" at bounding box center [1261, 145] width 57 height 11
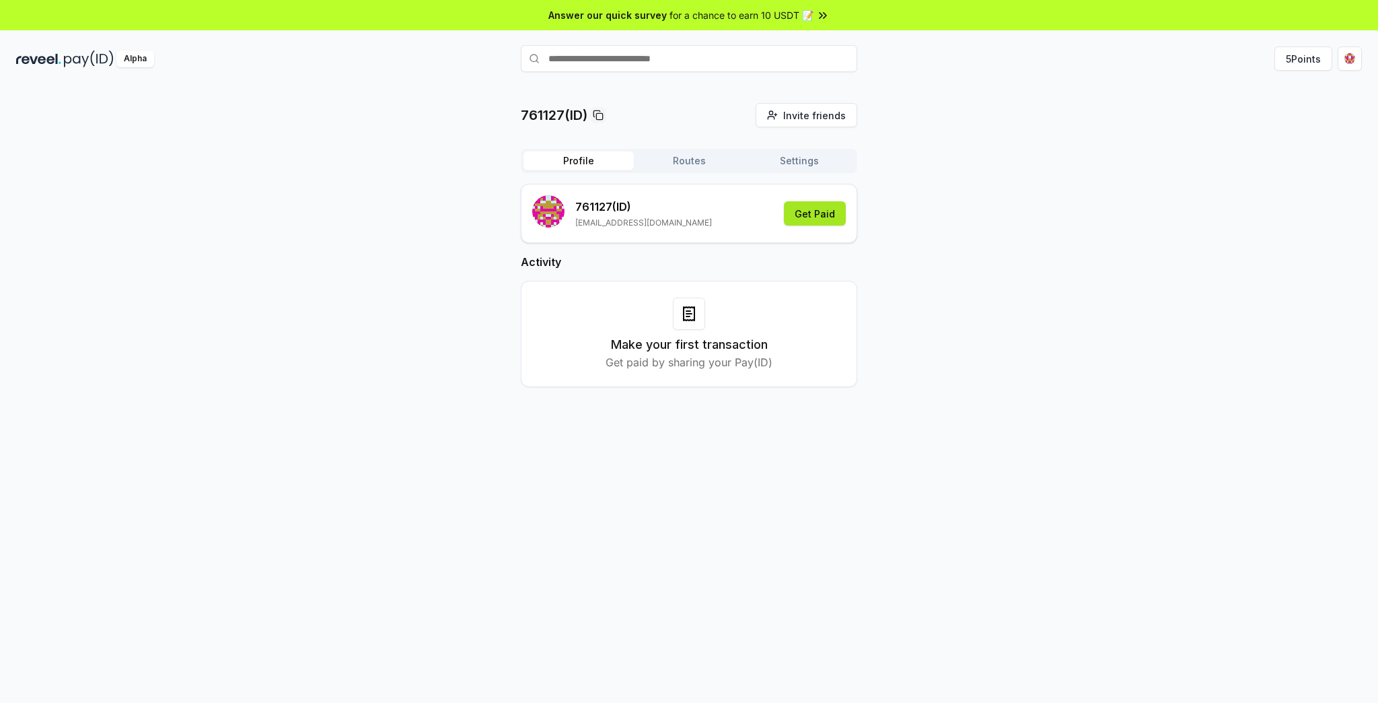
click at [821, 209] on button "Get Paid" at bounding box center [815, 213] width 62 height 24
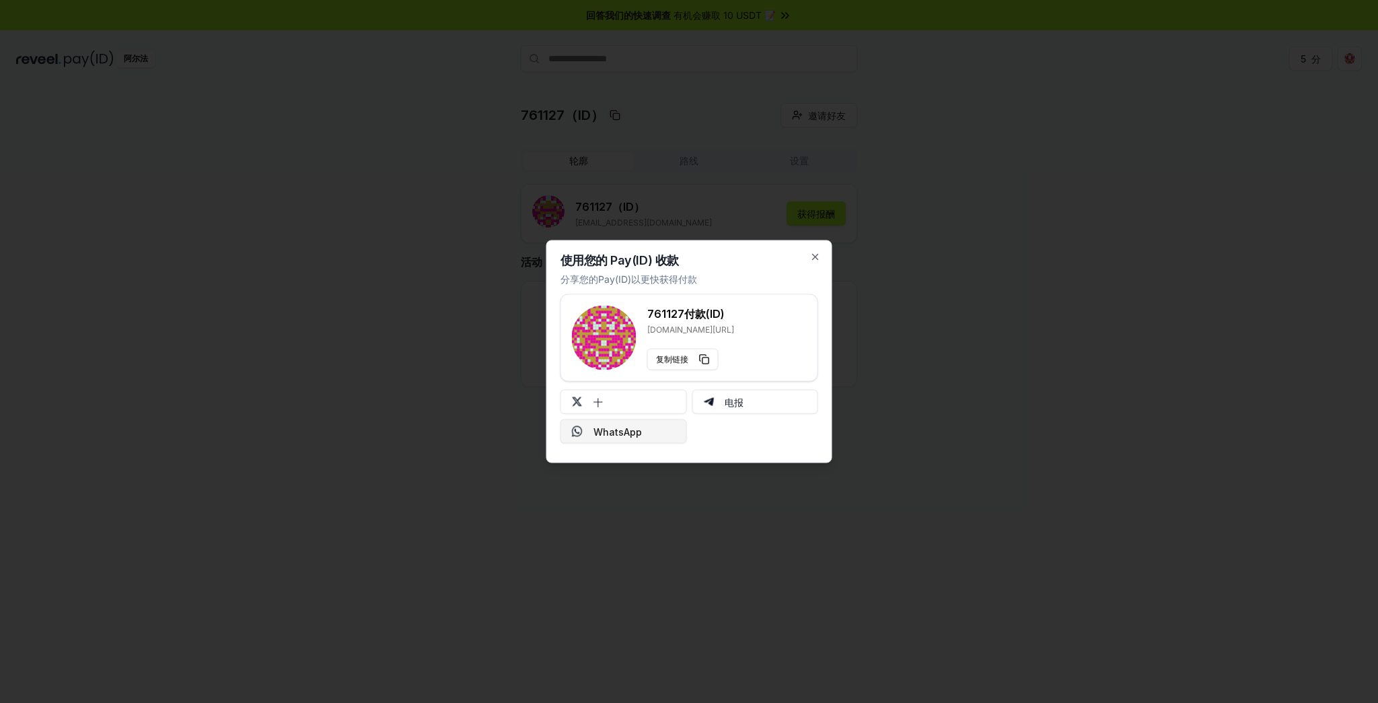
click at [626, 429] on font "WhatsApp" at bounding box center [618, 430] width 48 height 11
click at [818, 255] on icon "button" at bounding box center [815, 257] width 11 height 11
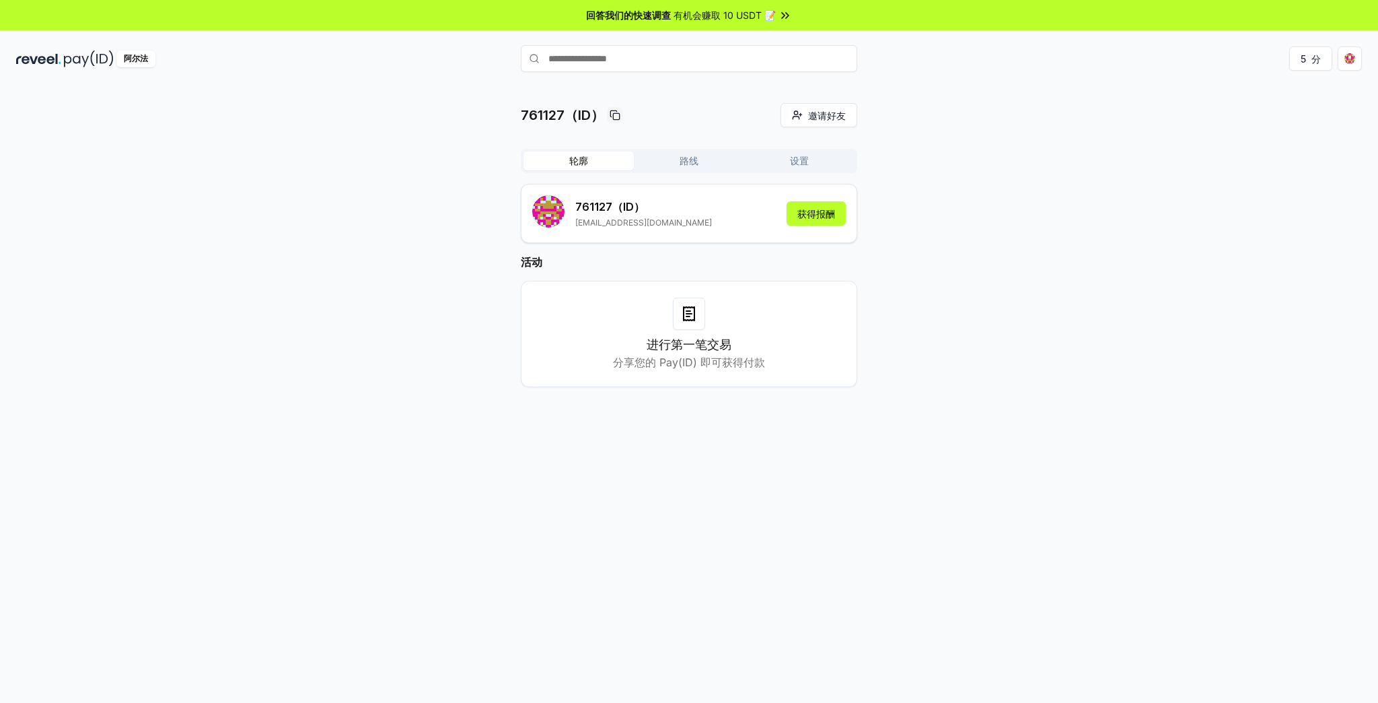
click at [689, 159] on font "路线" at bounding box center [689, 160] width 19 height 11
click at [592, 155] on button "轮廓" at bounding box center [579, 160] width 110 height 19
click at [720, 325] on div "进行第一笔交易 分享您的 Pay(ID) 即可获得付款" at bounding box center [689, 333] width 303 height 73
